Goal: Transaction & Acquisition: Book appointment/travel/reservation

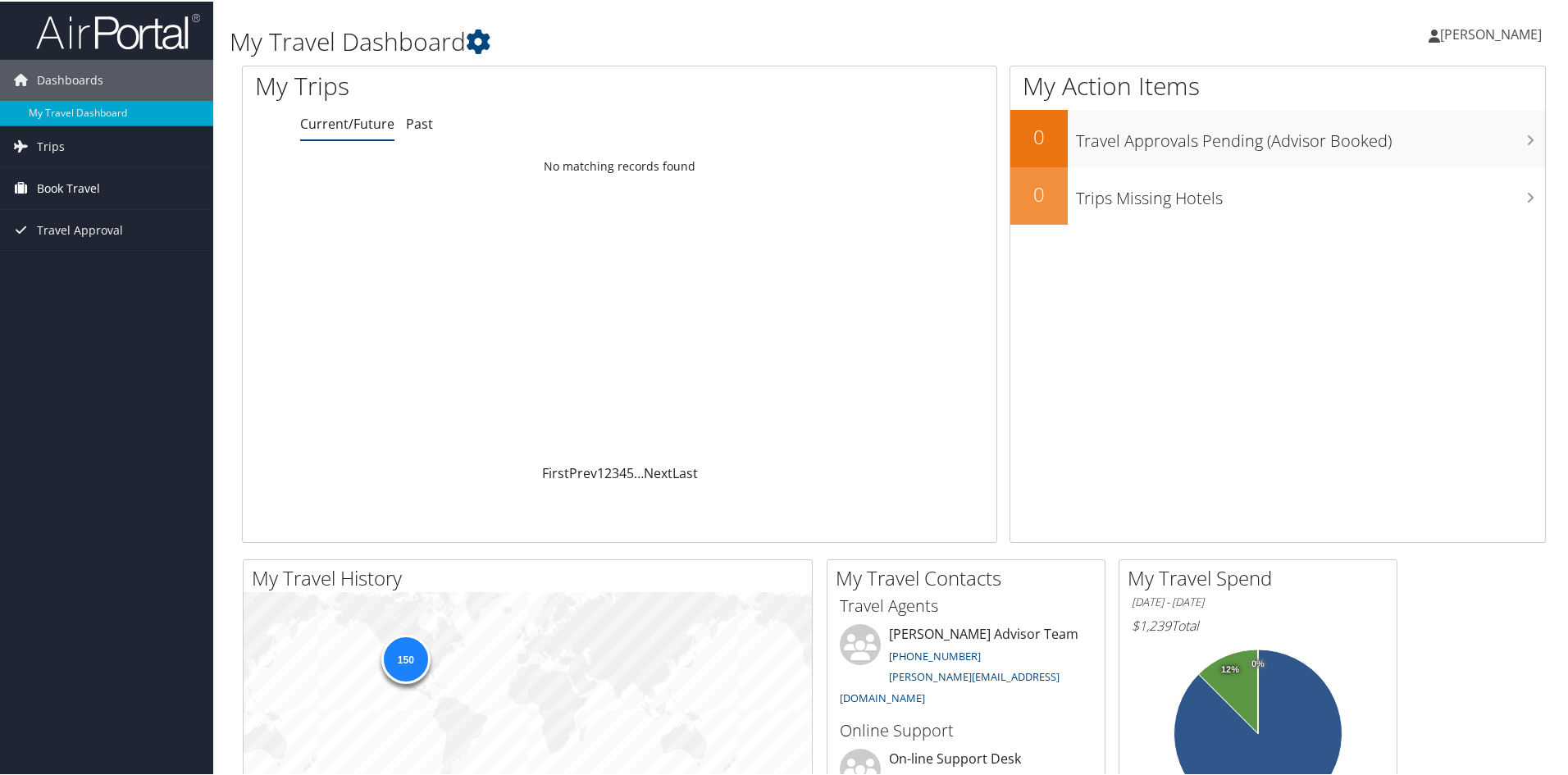
click at [65, 185] on span "Book Travel" at bounding box center [68, 187] width 63 height 41
click at [83, 265] on link "Book/Manage Online Trips" at bounding box center [106, 269] width 214 height 25
